Goal: Task Accomplishment & Management: Use online tool/utility

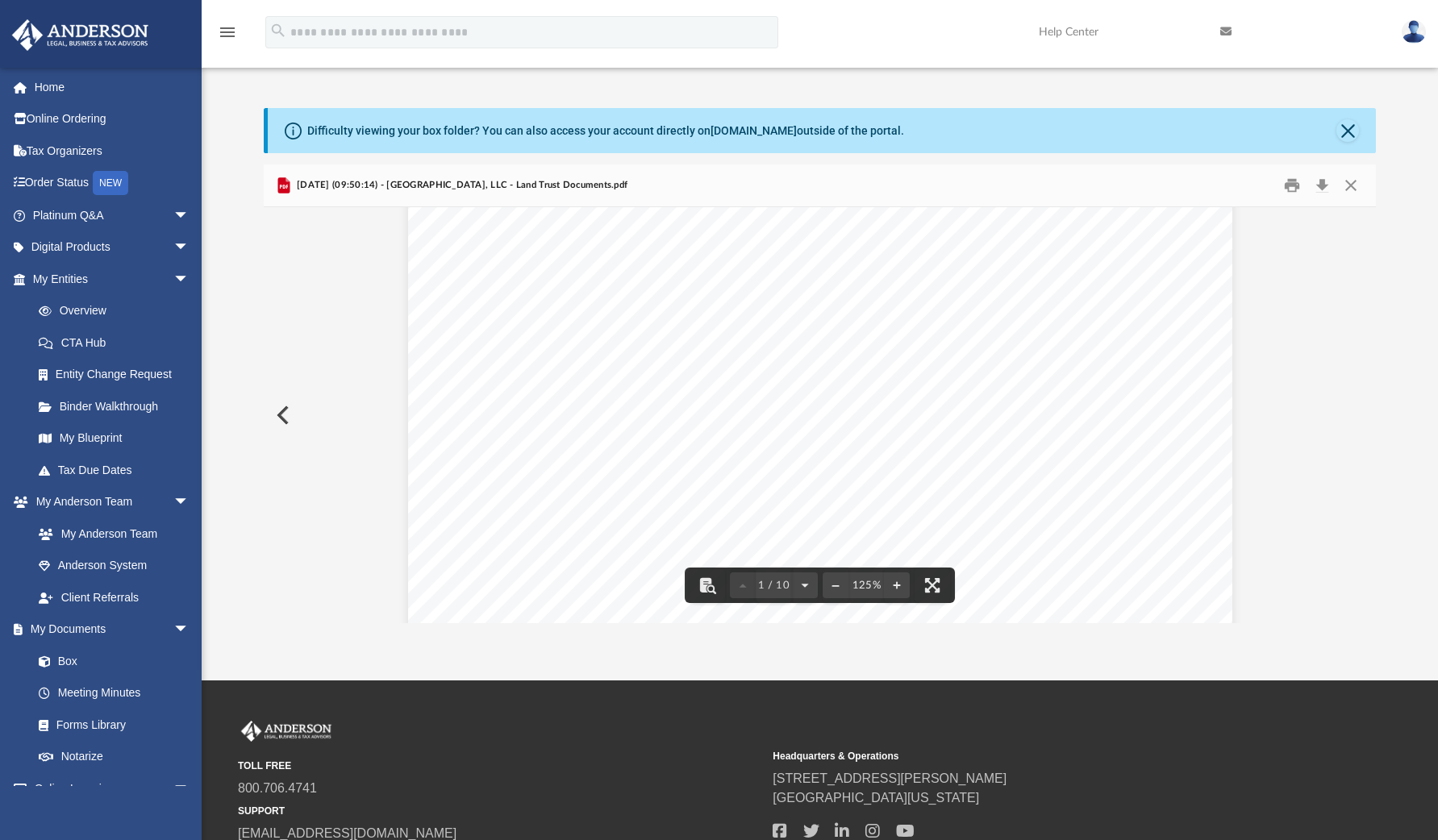
scroll to position [80, 0]
click at [451, 246] on div "Page 1" at bounding box center [820, 814] width 824 height 1350
drag, startPoint x: 445, startPoint y: 255, endPoint x: 883, endPoint y: 324, distance: 443.4
click at [883, 324] on div "Page 1" at bounding box center [820, 814] width 824 height 1350
click at [622, 244] on div "Page 1" at bounding box center [820, 814] width 824 height 1350
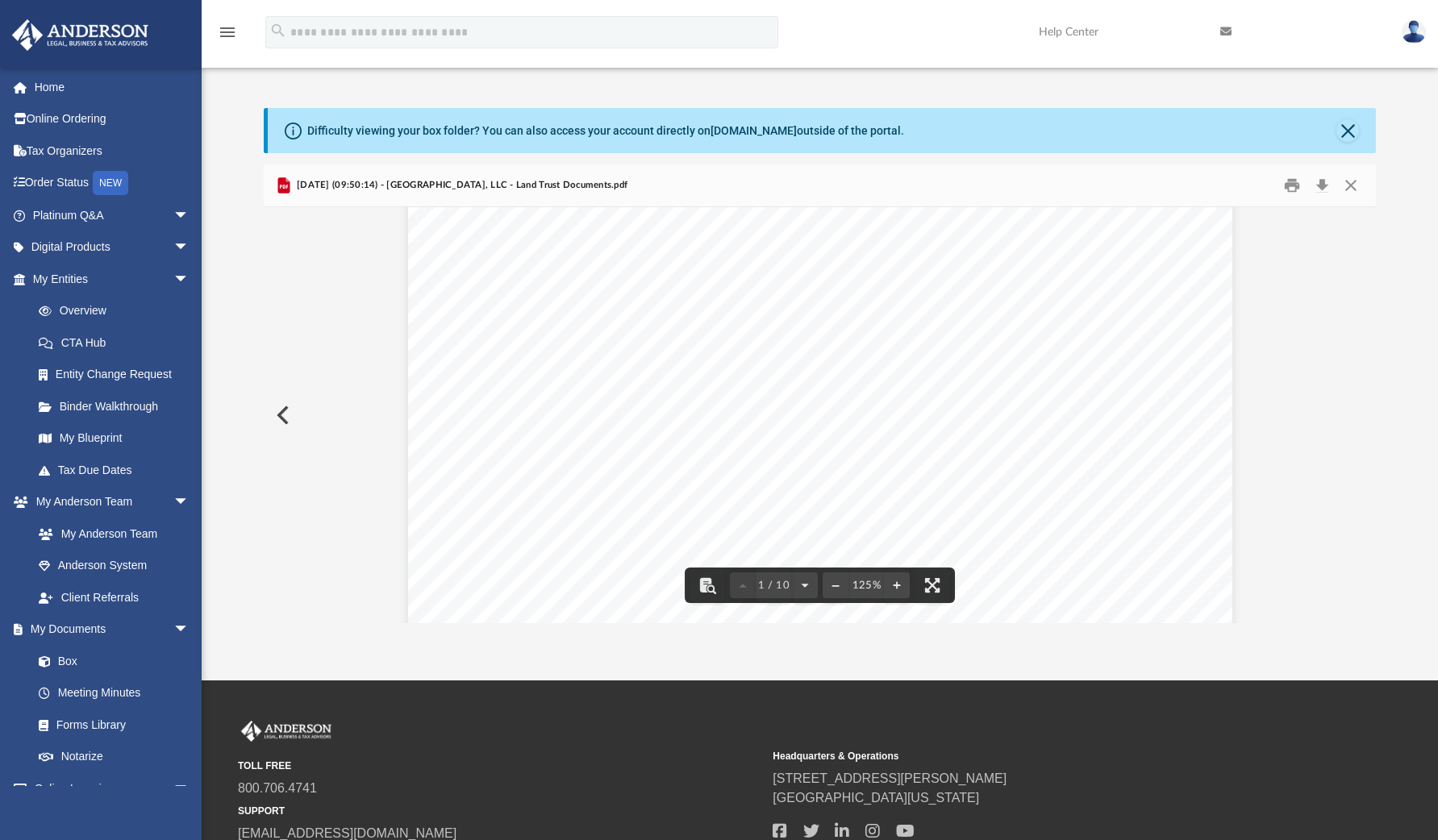
drag, startPoint x: 677, startPoint y: 247, endPoint x: 1302, endPoint y: 302, distance: 627.4
click at [1353, 125] on button "Close" at bounding box center [1348, 131] width 23 height 23
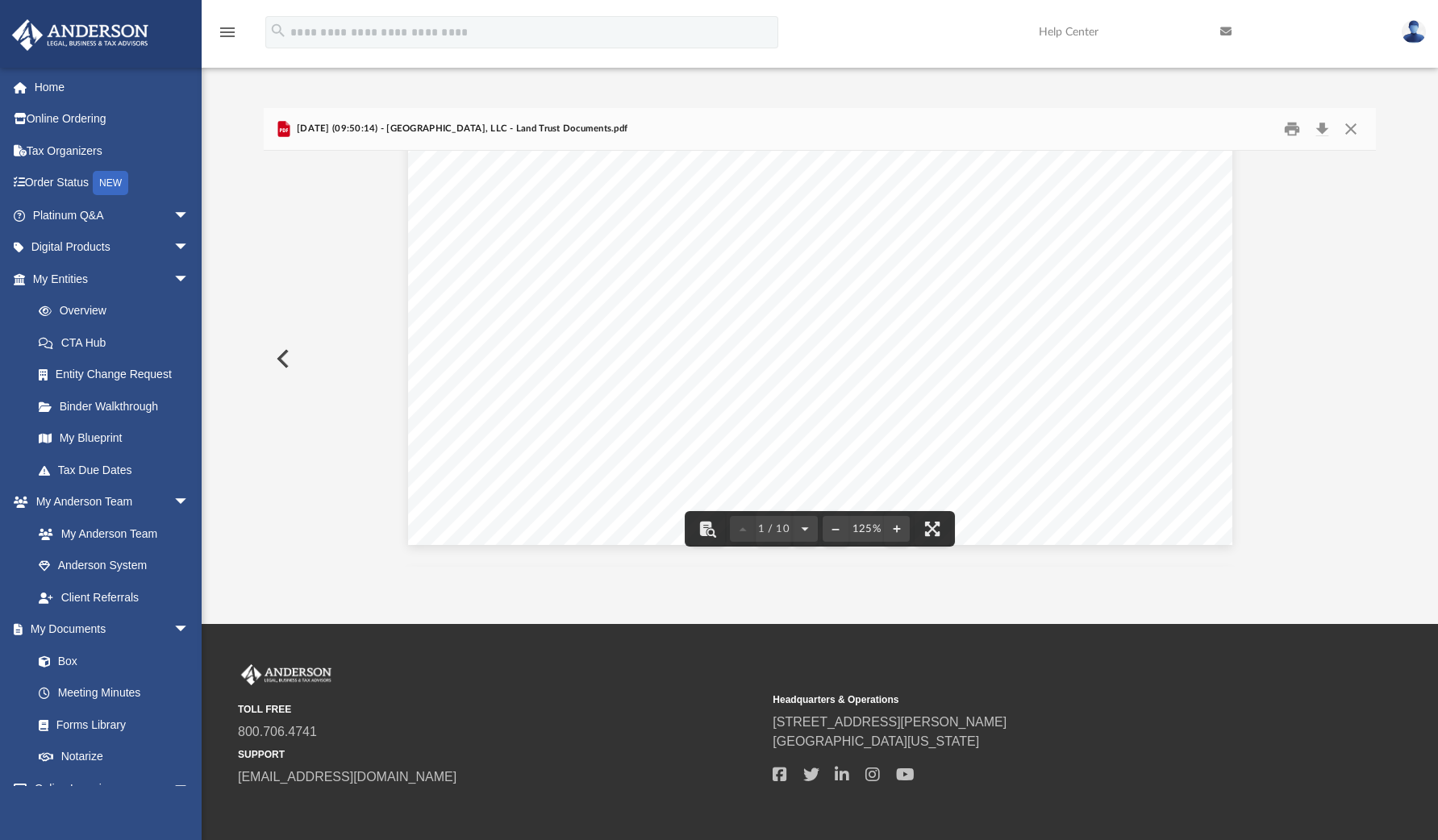
scroll to position [1371, 0]
click at [1297, 131] on button "Print" at bounding box center [1291, 129] width 32 height 25
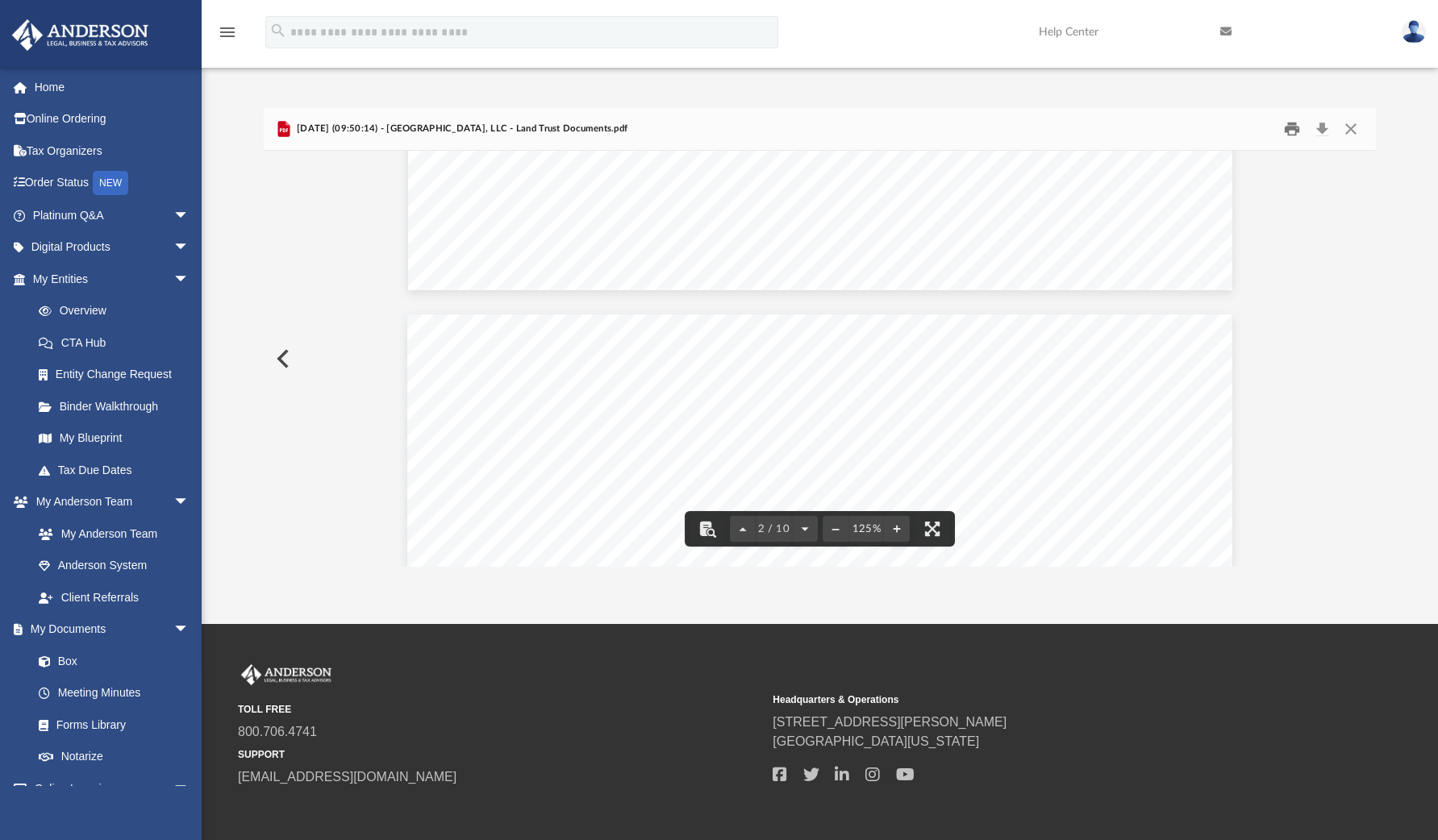
scroll to position [1048, 0]
